Goal: Task Accomplishment & Management: Use online tool/utility

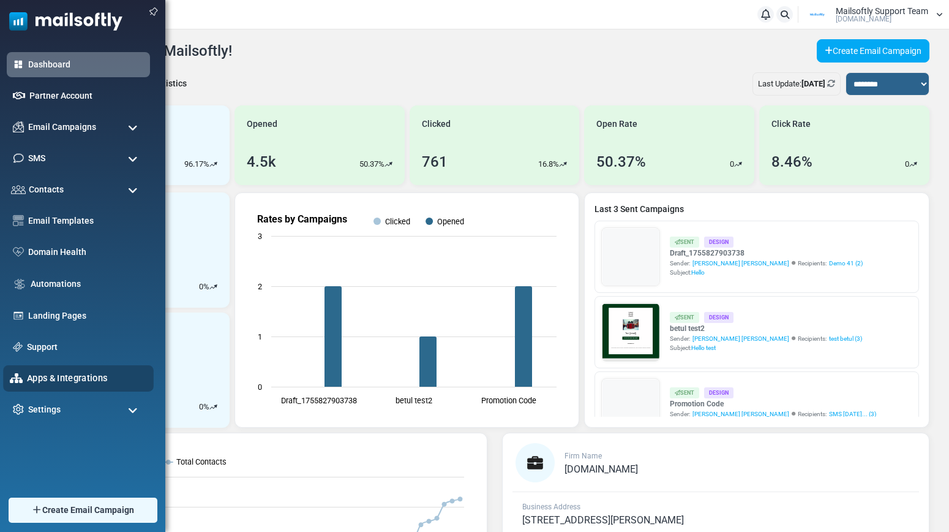
click at [47, 374] on link "Apps & Integrations" at bounding box center [87, 377] width 120 height 13
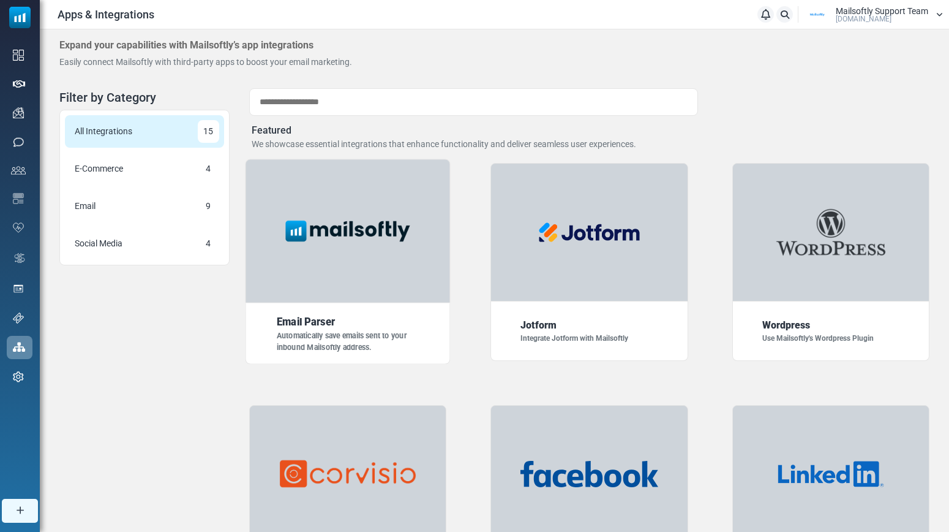
click at [382, 266] on div at bounding box center [347, 231] width 205 height 144
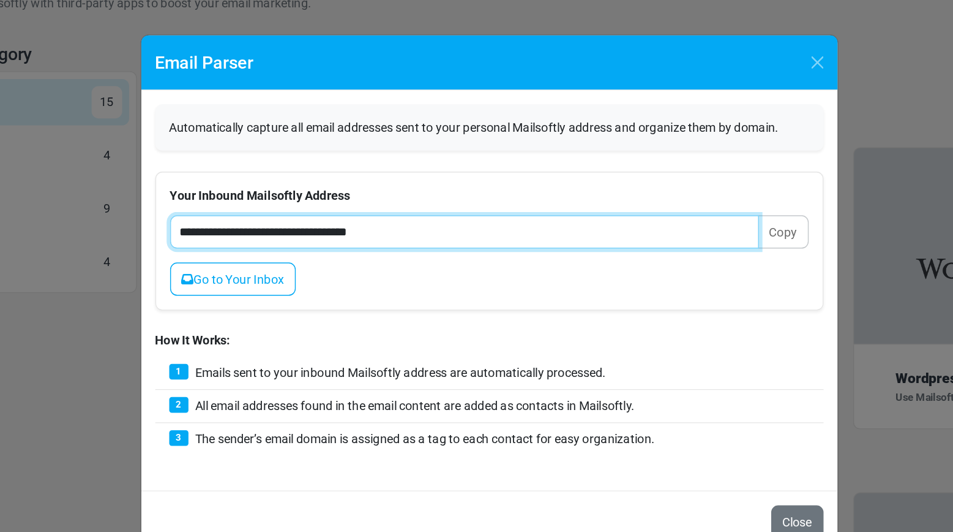
drag, startPoint x: 421, startPoint y: 222, endPoint x: 326, endPoint y: 225, distance: 95.0
click at [326, 225] on input "**********" at bounding box center [459, 222] width 413 height 23
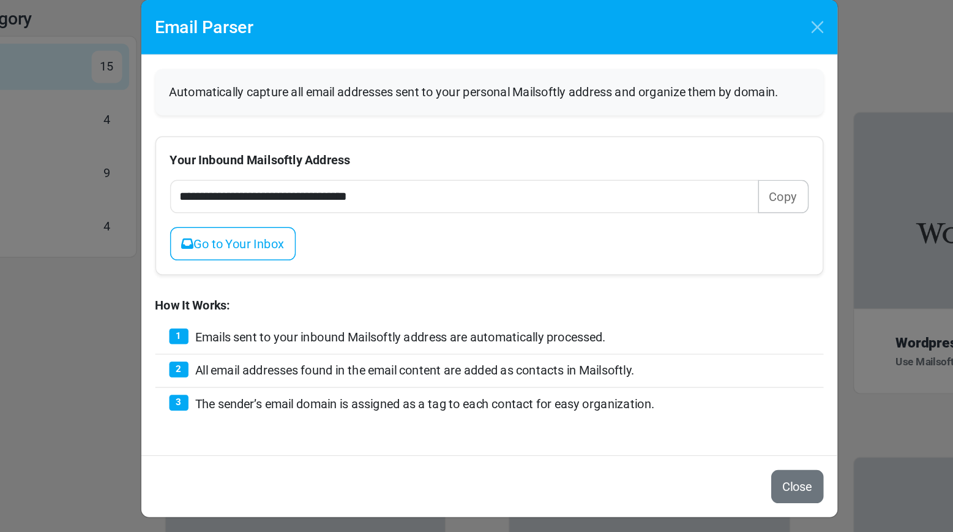
drag, startPoint x: 592, startPoint y: 343, endPoint x: 545, endPoint y: 343, distance: 47.2
click at [545, 343] on div "2 All email addresses found in the email content are added as contacts in Mails…" at bounding box center [477, 344] width 469 height 23
drag, startPoint x: 276, startPoint y: 366, endPoint x: 596, endPoint y: 368, distance: 320.3
click at [596, 368] on div "3 The sender’s email domain is assigned as a tag to each contact for easy organ…" at bounding box center [477, 367] width 469 height 23
click at [307, 256] on link "Go to Your Inbox" at bounding box center [297, 255] width 88 height 23
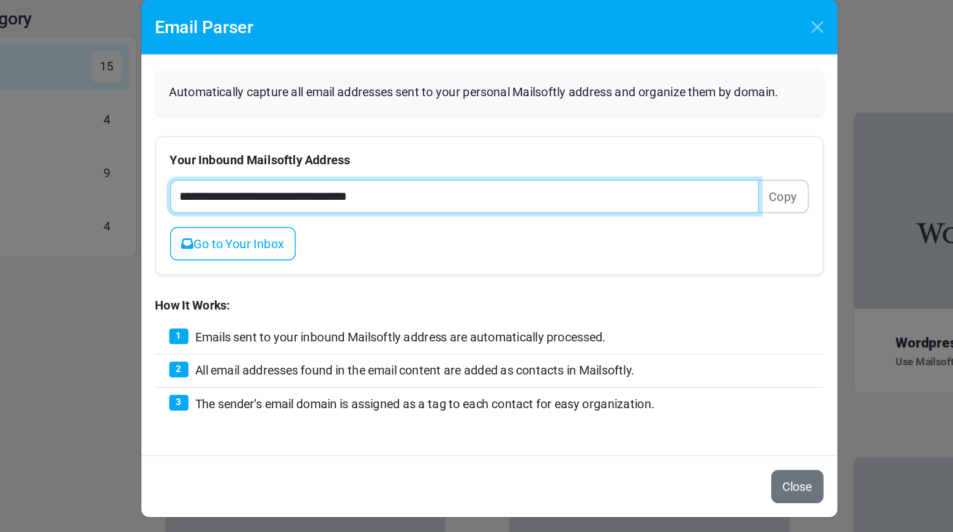
drag, startPoint x: 425, startPoint y: 224, endPoint x: 235, endPoint y: 224, distance: 190.5
click at [235, 224] on div "**********" at bounding box center [477, 263] width 489 height 280
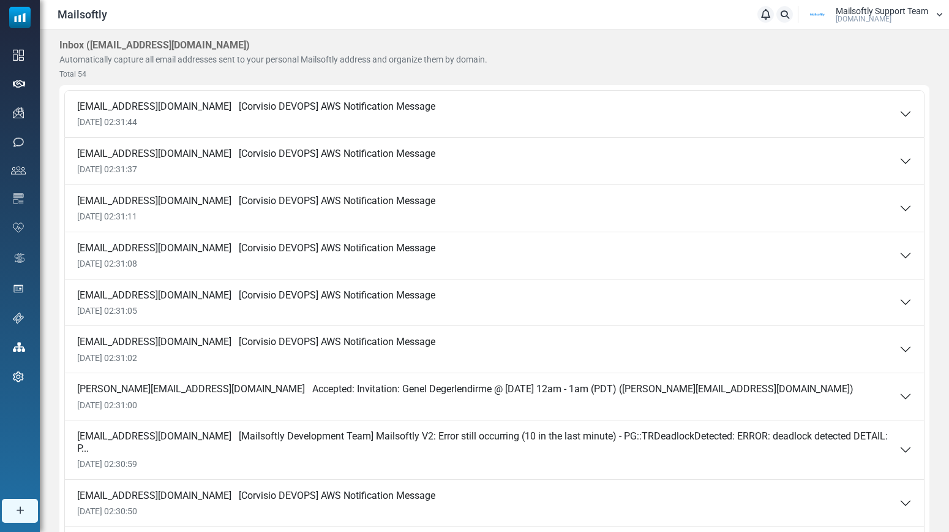
scroll to position [110, 0]
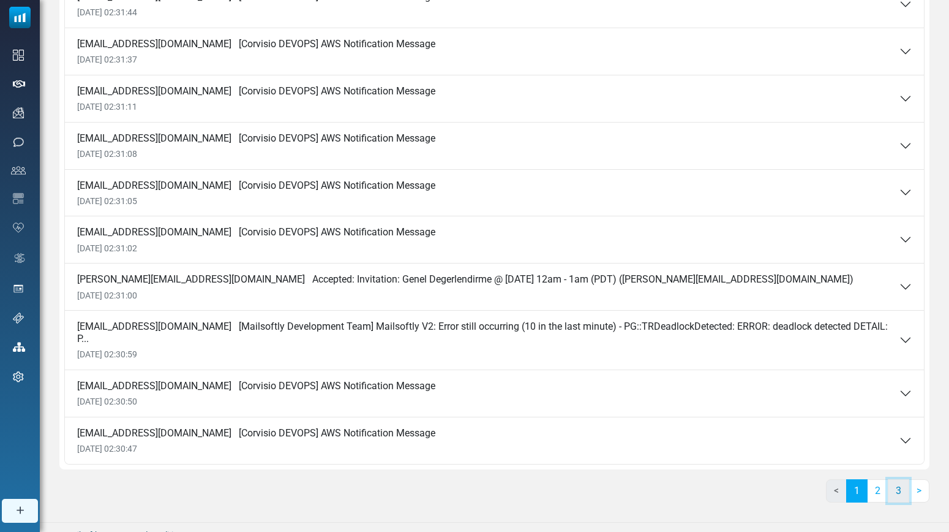
click at [898, 480] on link "3" at bounding box center [898, 490] width 21 height 23
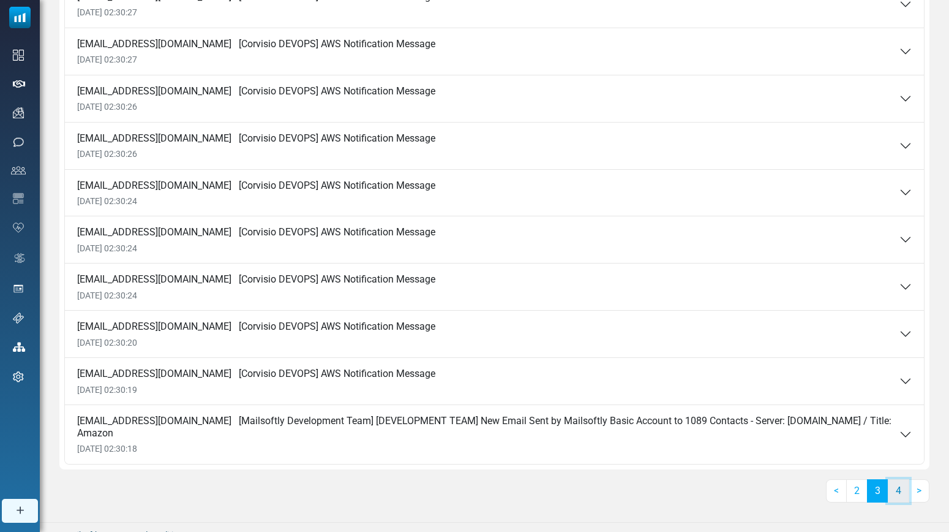
click at [905, 491] on link "4" at bounding box center [898, 490] width 21 height 23
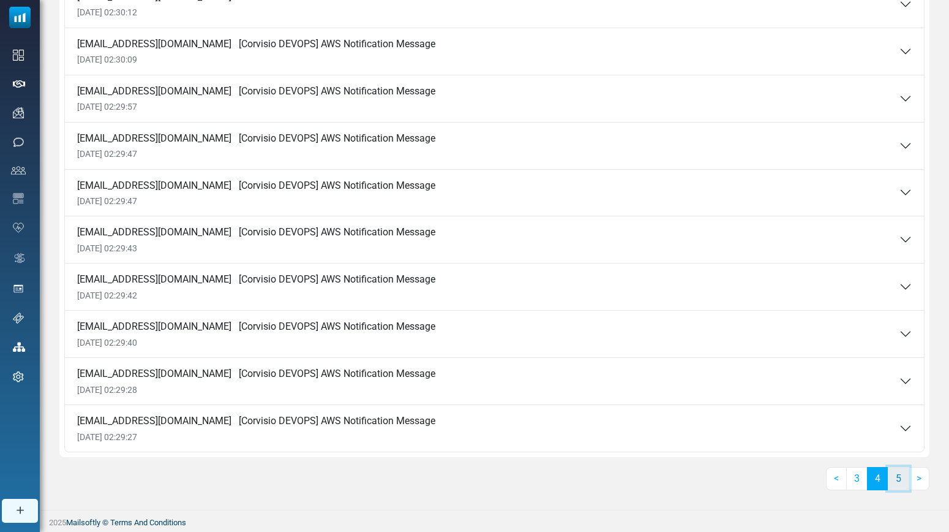
click at [903, 483] on link "5" at bounding box center [898, 478] width 21 height 23
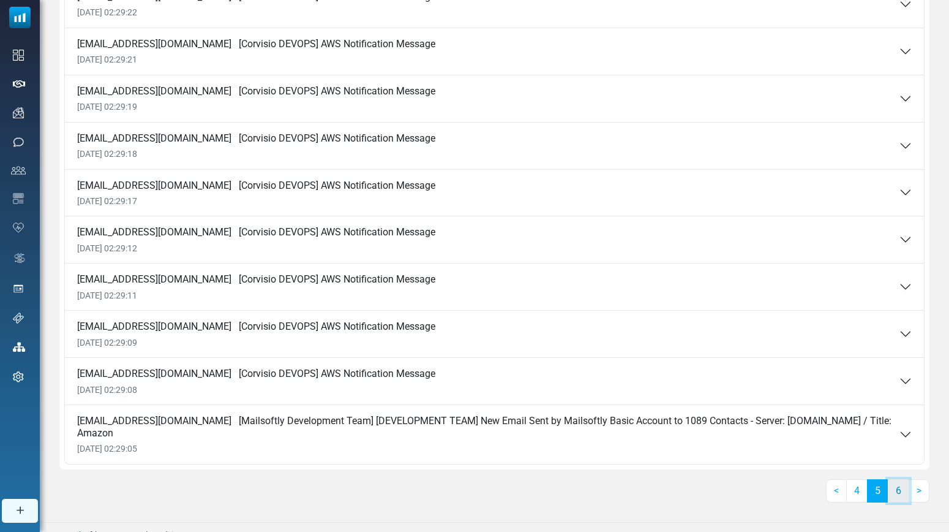
click at [901, 491] on link "6" at bounding box center [898, 490] width 21 height 23
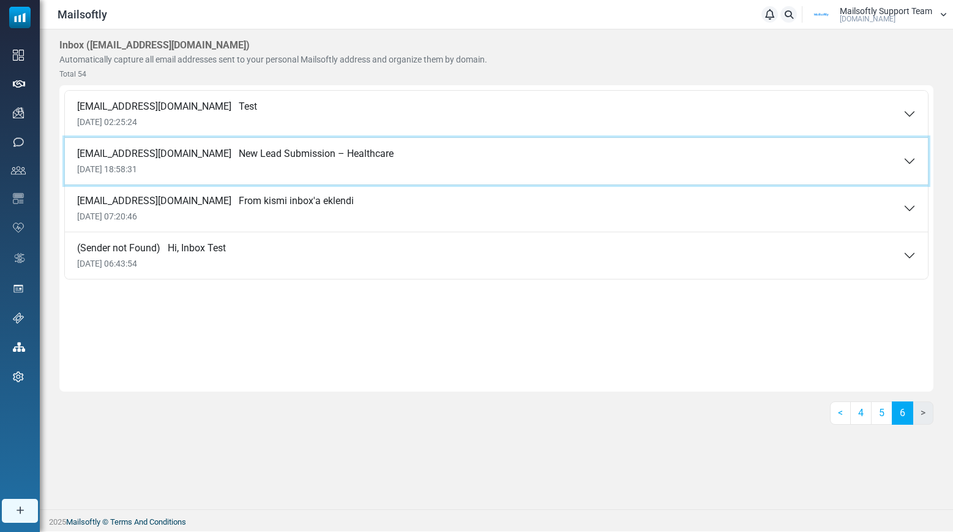
click at [214, 164] on div "[EMAIL_ADDRESS][DOMAIN_NAME] New Lead Submission – Healthcare [DATE] 18:58:31" at bounding box center [235, 161] width 317 height 27
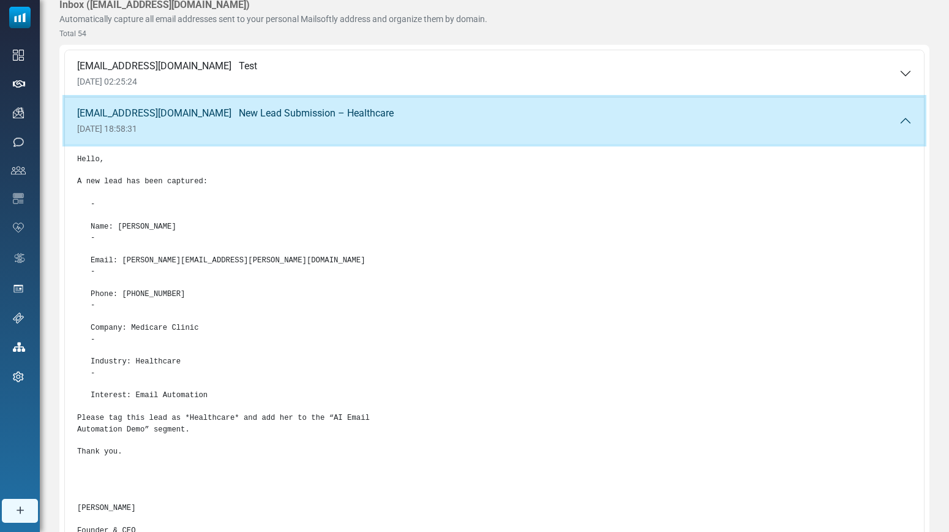
scroll to position [58, 0]
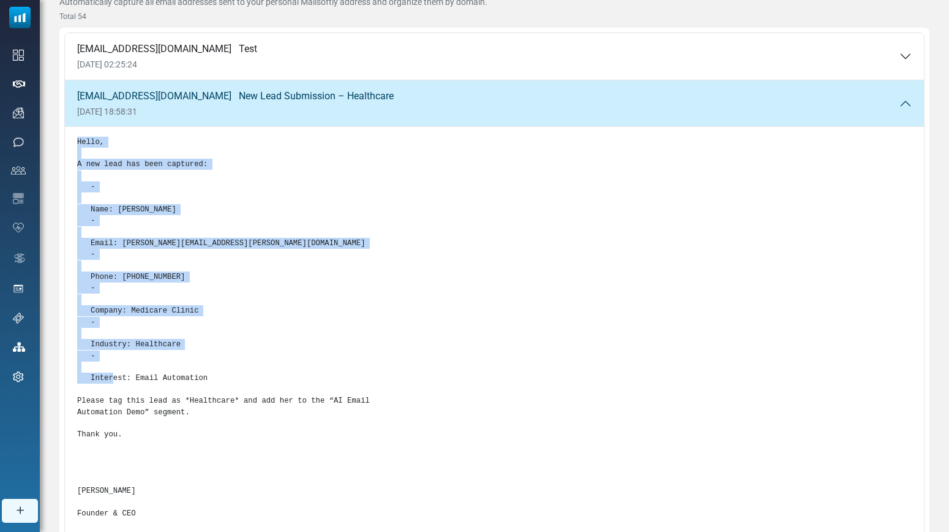
drag, startPoint x: 74, startPoint y: 141, endPoint x: 277, endPoint y: 383, distance: 316.0
click at [277, 385] on div "Hello, A new lead has been captured: - Name: [PERSON_NAME] - Email: [PERSON_NAM…" at bounding box center [494, 395] width 859 height 536
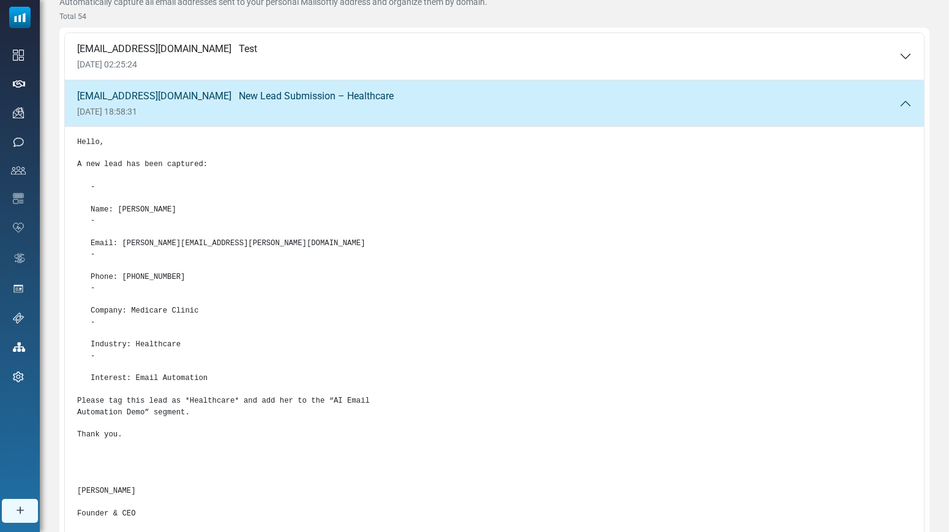
click at [284, 334] on pre "Hello, A new lead has been captured: - Name: [PERSON_NAME] - Email: [PERSON_NAM…" at bounding box center [494, 390] width 835 height 506
drag, startPoint x: 123, startPoint y: 243, endPoint x: 273, endPoint y: 246, distance: 150.1
click at [273, 246] on pre "Hello, A new lead has been captured: - Name: [PERSON_NAME] - Email: [PERSON_NAM…" at bounding box center [494, 390] width 835 height 506
